Goal: Task Accomplishment & Management: Use online tool/utility

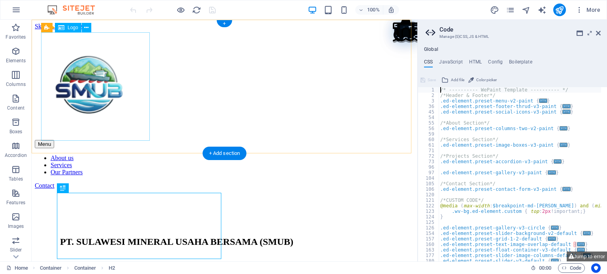
click at [93, 71] on div at bounding box center [224, 85] width 379 height 110
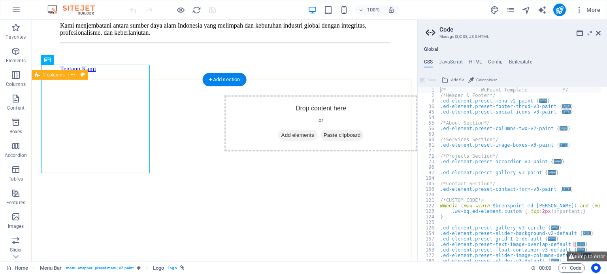
scroll to position [237, 0]
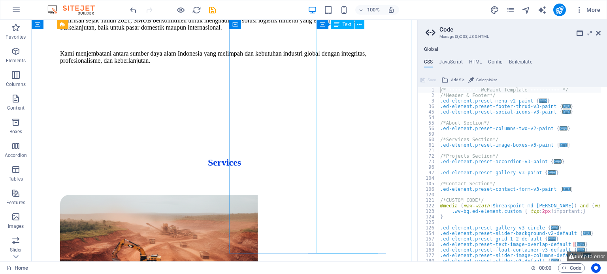
scroll to position [829, 0]
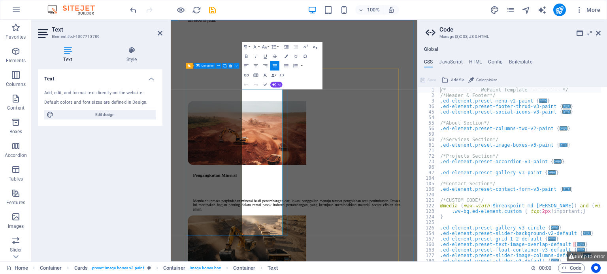
scroll to position [619, 0]
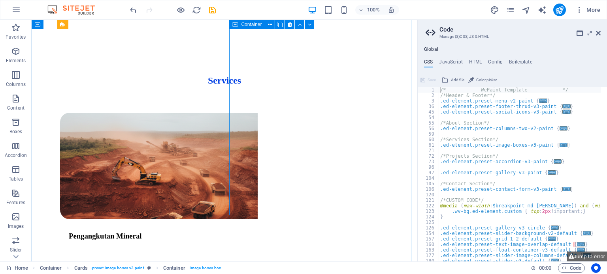
scroll to position [855, 0]
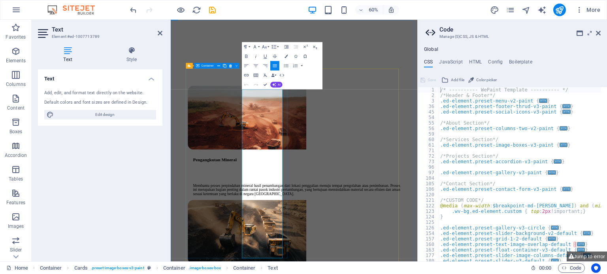
scroll to position [619, 0]
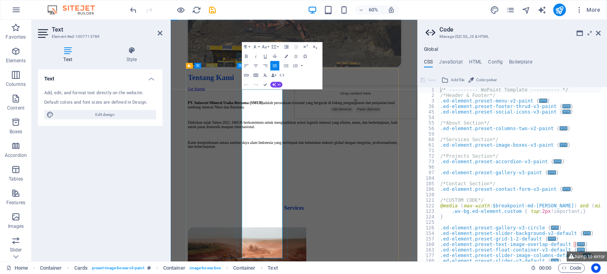
drag, startPoint x: 341, startPoint y: 397, endPoint x: 348, endPoint y: 410, distance: 14.1
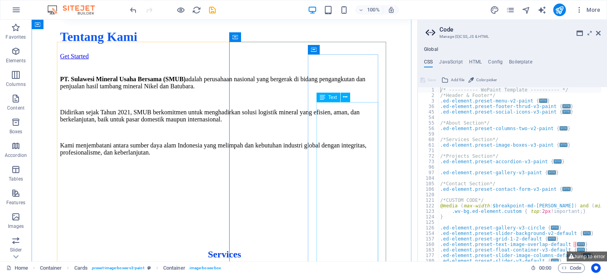
scroll to position [737, 0]
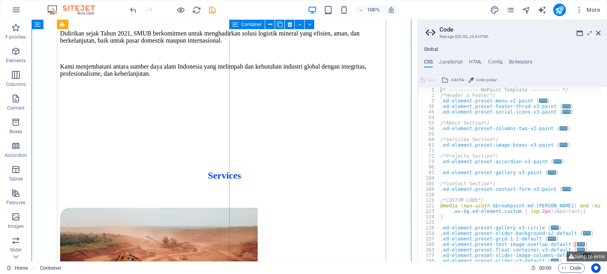
scroll to position [816, 0]
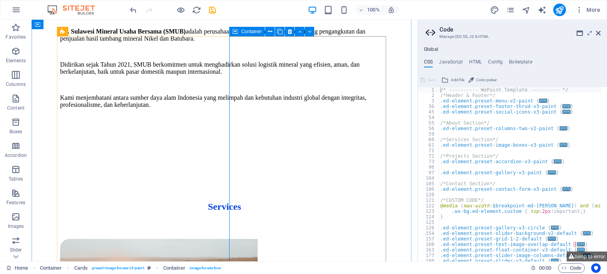
scroll to position [788, 0]
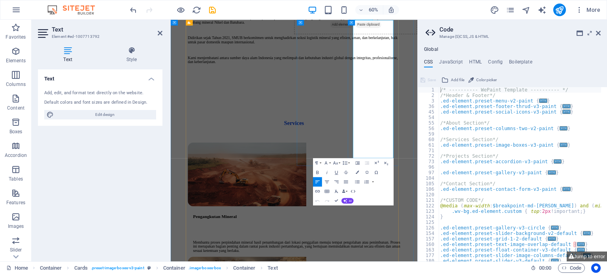
drag, startPoint x: 482, startPoint y: 190, endPoint x: 503, endPoint y: 205, distance: 25.3
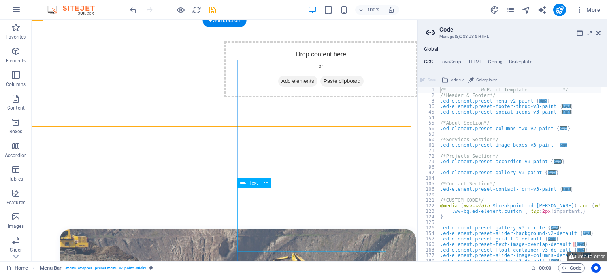
scroll to position [316, 0]
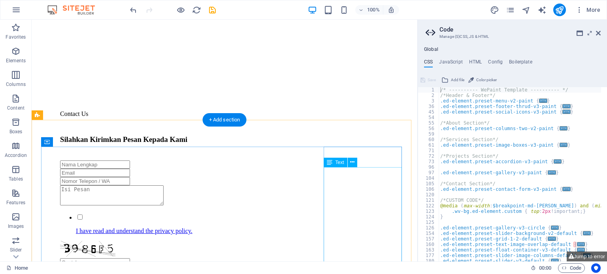
scroll to position [2082, 0]
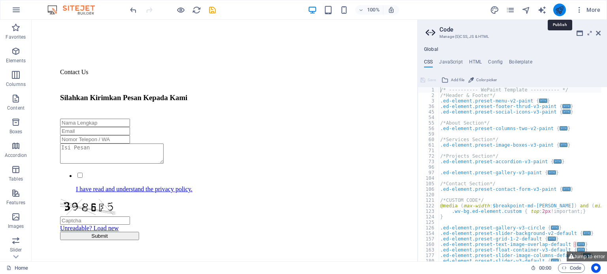
click at [562, 10] on icon "publish" at bounding box center [558, 10] width 9 height 9
checkbox input "false"
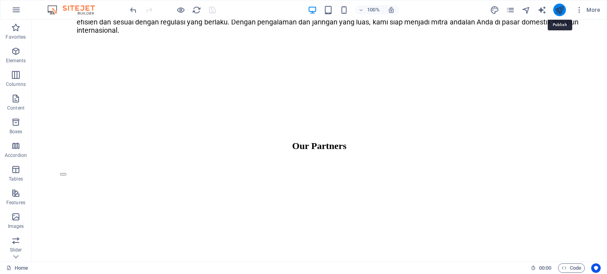
click at [560, 9] on icon "publish" at bounding box center [558, 10] width 9 height 9
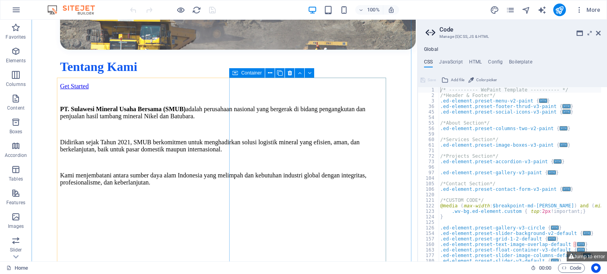
scroll to position [711, 0]
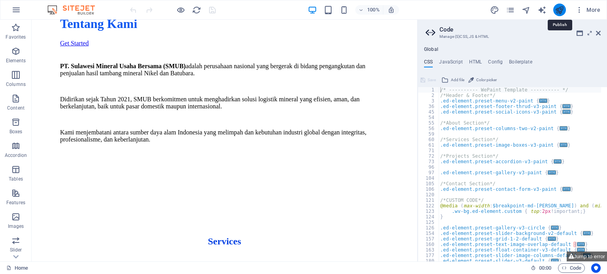
click at [562, 11] on icon "publish" at bounding box center [558, 10] width 9 height 9
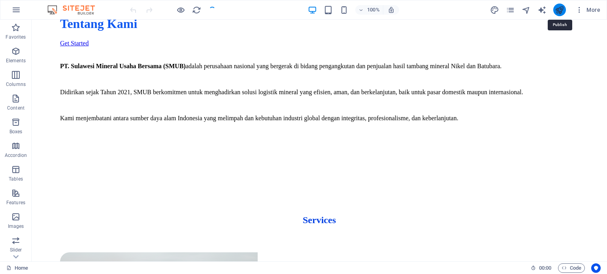
scroll to position [634, 0]
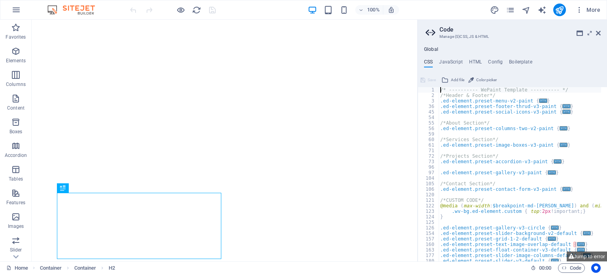
type textarea "/* ---------- WePaint Template ---------- */"
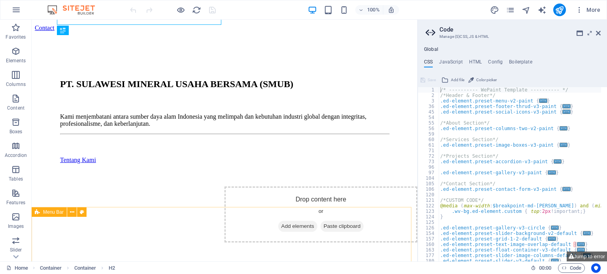
scroll to position [197, 0]
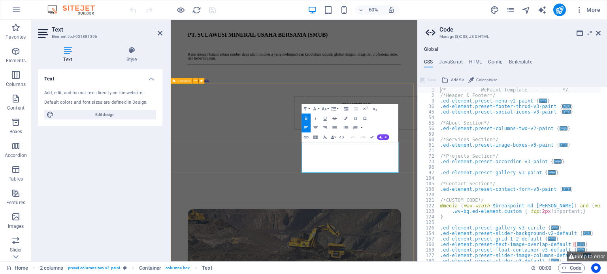
drag, startPoint x: 389, startPoint y: 228, endPoint x: 556, endPoint y: 271, distance: 172.8
copy p "PT. Sulawesi Mineral Usaha Bersama (SMUB) adalah perusahaan nasional yang berge…"
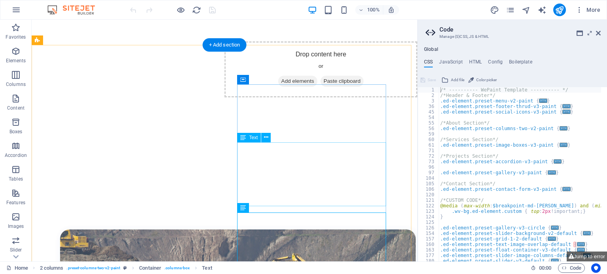
scroll to position [303, 0]
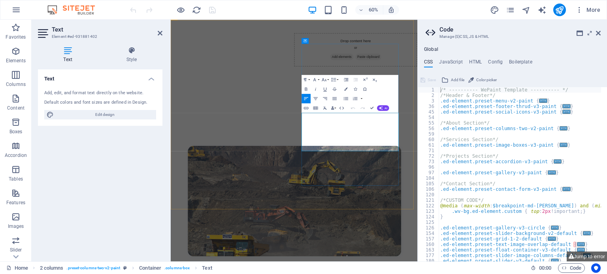
drag, startPoint x: 389, startPoint y: 185, endPoint x: 511, endPoint y: 230, distance: 130.4
copy p "Didirikan sejak Tahun 2021, SMUB berkomitmen untuk menghadirkan solusi logistik…"
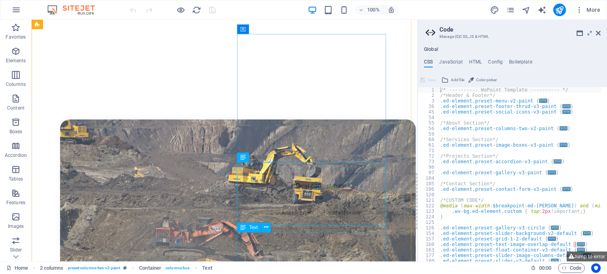
scroll to position [422, 0]
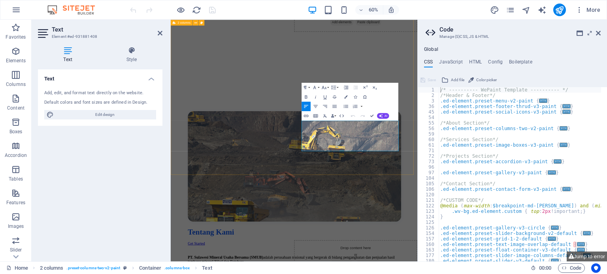
drag, startPoint x: 391, startPoint y: 193, endPoint x: 529, endPoint y: 241, distance: 146.5
copy p "Kami menjembatani antara sumber daya alam Indonesia yang melimpah dan kebutuhan…"
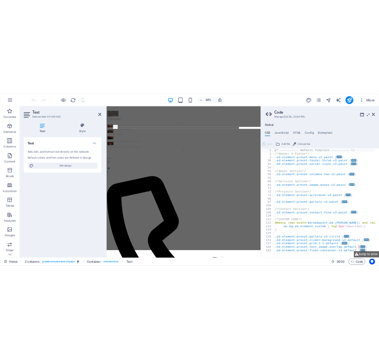
scroll to position [0, 0]
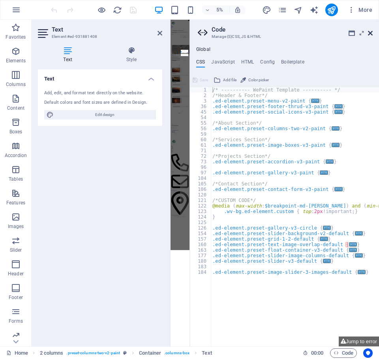
click at [368, 32] on icon at bounding box center [370, 33] width 5 height 6
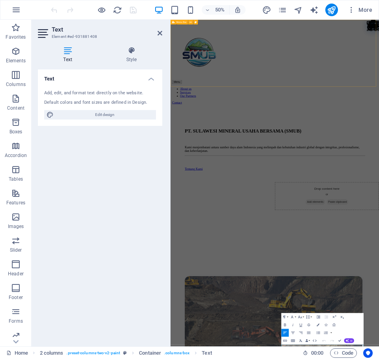
click at [366, 132] on div "Menu About us Services Our Partners Contact" at bounding box center [379, 110] width 411 height 160
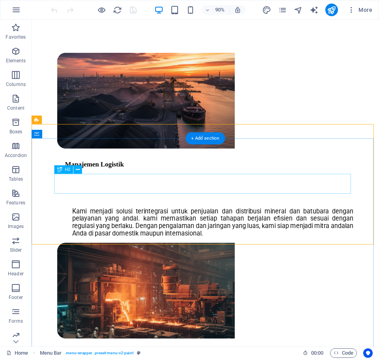
scroll to position [1303, 0]
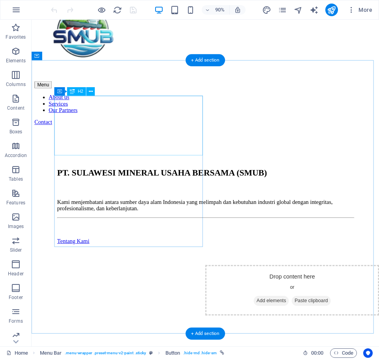
scroll to position [0, 0]
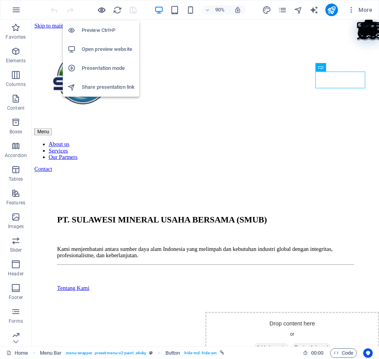
click at [99, 14] on icon "button" at bounding box center [101, 10] width 9 height 9
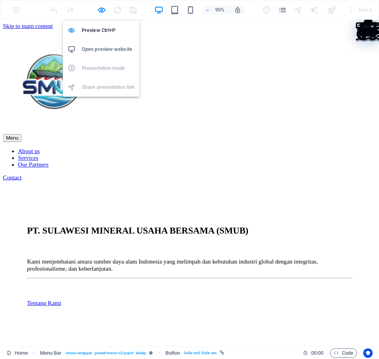
click at [105, 51] on h6 "Open preview website" at bounding box center [108, 49] width 53 height 9
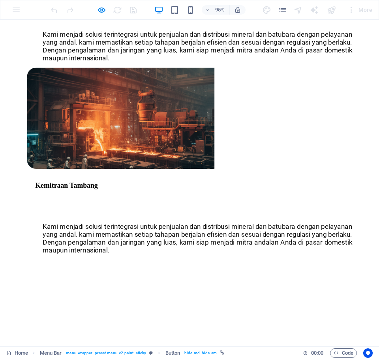
scroll to position [1343, 0]
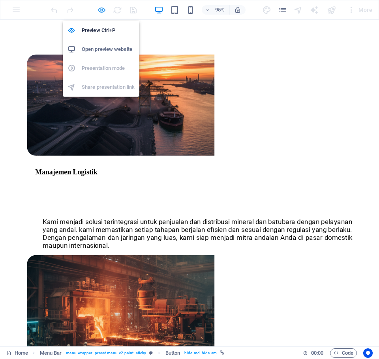
click at [103, 7] on icon "button" at bounding box center [101, 10] width 9 height 9
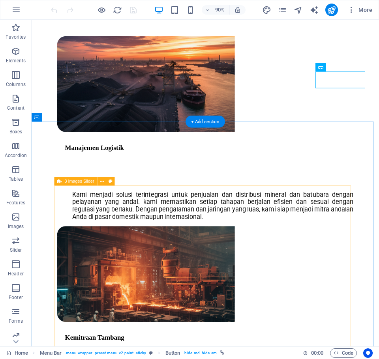
scroll to position [1401, 0]
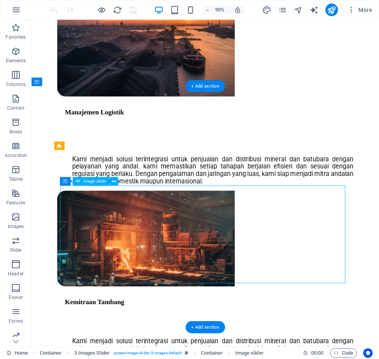
click at [107, 227] on div "Drag here to replace the existing content. Press “Ctrl” if you want to create a…" at bounding box center [206, 183] width 348 height 327
select select "px"
select select "ms"
select select "s"
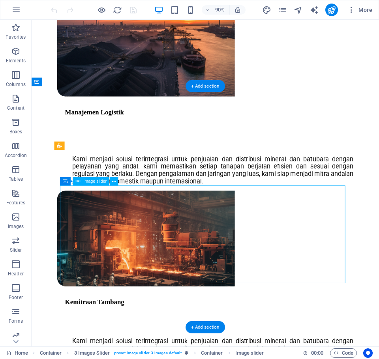
select select "progressive"
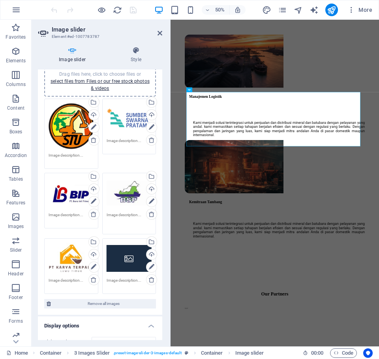
scroll to position [39, 0]
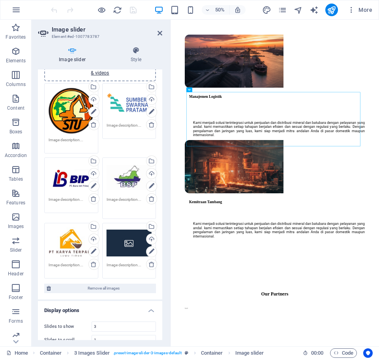
click at [120, 240] on div "Drag files here, click to choose files or select files from Files or our free s…" at bounding box center [129, 243] width 45 height 32
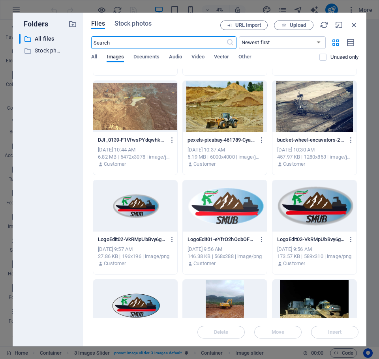
scroll to position [1382, 0]
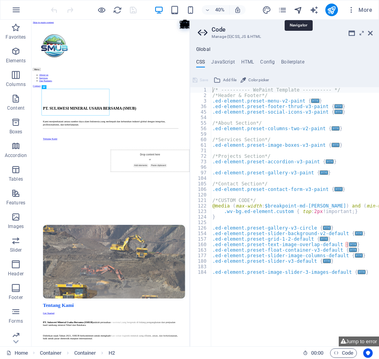
click at [301, 9] on icon "navigator" at bounding box center [298, 10] width 9 height 9
click at [297, 13] on icon "navigator" at bounding box center [298, 10] width 9 height 9
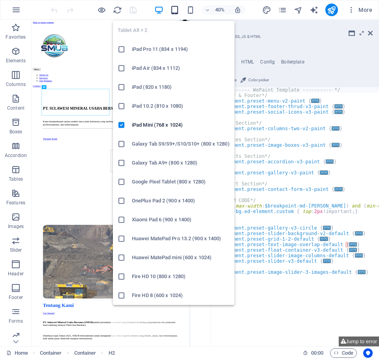
click at [174, 11] on icon "button" at bounding box center [174, 10] width 9 height 9
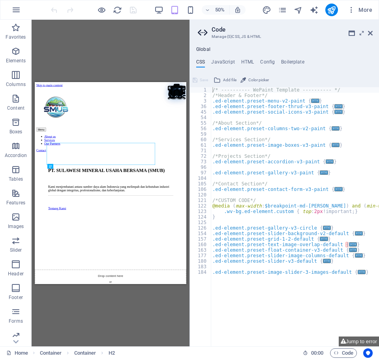
click at [197, 13] on div "50%" at bounding box center [199, 10] width 91 height 13
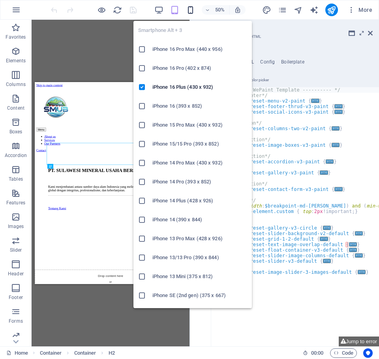
click at [191, 9] on icon "button" at bounding box center [190, 10] width 9 height 9
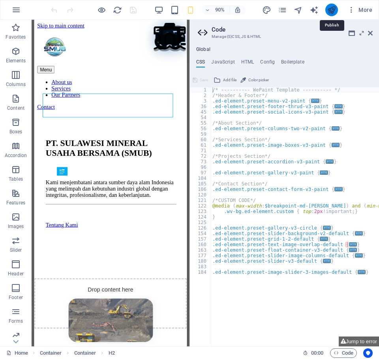
click at [329, 10] on icon "publish" at bounding box center [331, 10] width 9 height 9
